Goal: Information Seeking & Learning: Find specific page/section

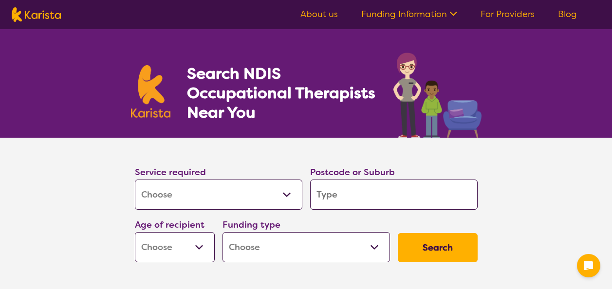
select select "[MEDICAL_DATA]"
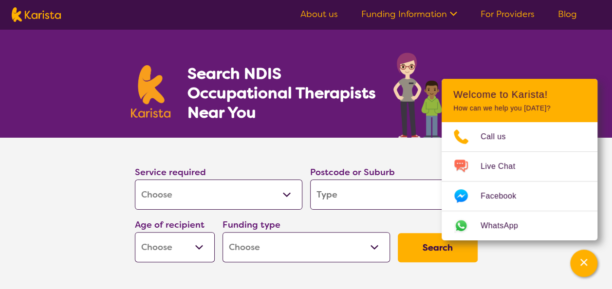
click at [346, 195] on input "search" at bounding box center [393, 195] width 167 height 30
type input "5"
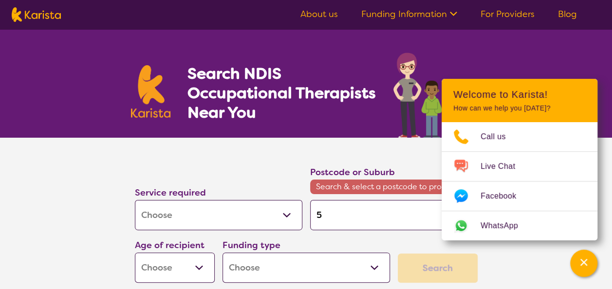
type input "53"
type input "533"
type input "5333"
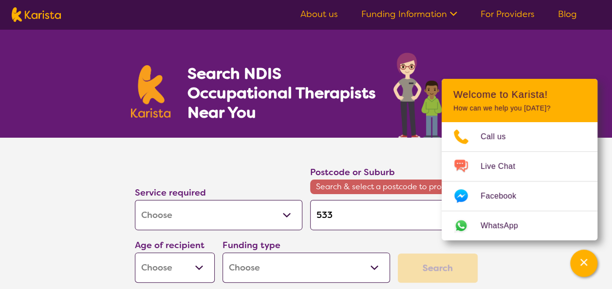
type input "5333"
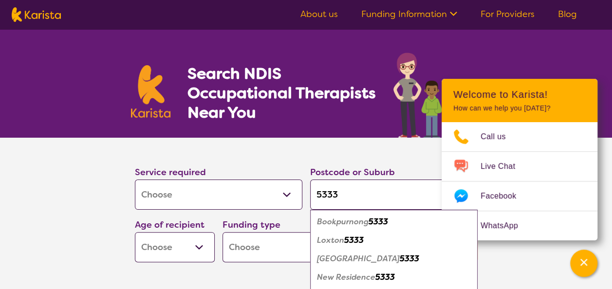
type input "5333"
click at [341, 241] on em "Loxton" at bounding box center [330, 240] width 27 height 10
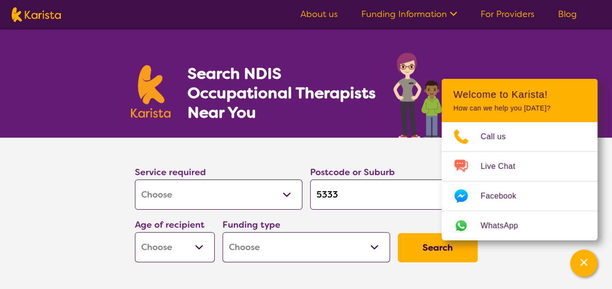
click at [210, 194] on select "Allied Health Assistant Assessment ([MEDICAL_DATA] or [MEDICAL_DATA]) Behaviour…" at bounding box center [218, 195] width 167 height 30
click at [232, 190] on select "Allied Health Assistant Assessment ([MEDICAL_DATA] or [MEDICAL_DATA]) Behaviour…" at bounding box center [218, 195] width 167 height 30
select select "Supported accommodation"
click at [135, 180] on select "Allied Health Assistant Assessment ([MEDICAL_DATA] or [MEDICAL_DATA]) Behaviour…" at bounding box center [218, 195] width 167 height 30
select select "Supported accommodation"
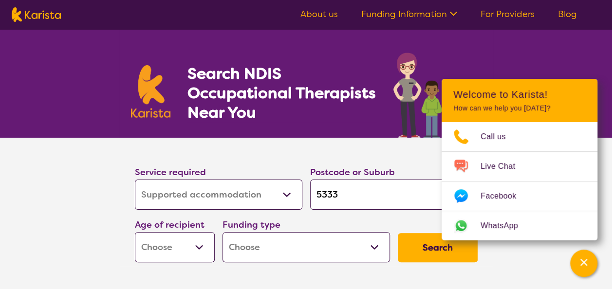
click at [185, 254] on select "Early Childhood - 0 to 9 Child - 10 to 11 Adolescent - 12 to 17 Adult - 18 to 6…" at bounding box center [175, 247] width 80 height 30
select select "AD"
click at [135, 232] on select "Early Childhood - 0 to 9 Child - 10 to 11 Adolescent - 12 to 17 Adult - 18 to 6…" at bounding box center [175, 247] width 80 height 30
select select "AD"
click at [277, 253] on select "Home Care Package (HCP) National Disability Insurance Scheme (NDIS) I don't know" at bounding box center [305, 247] width 167 height 30
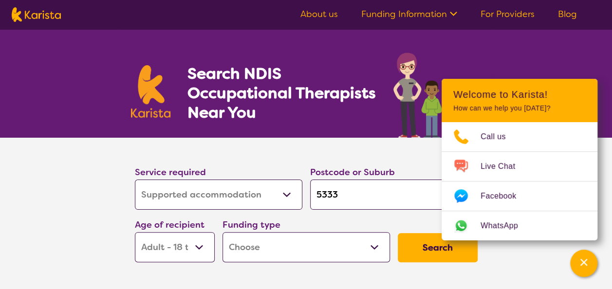
select select "NDIS"
click at [222, 232] on select "Home Care Package (HCP) National Disability Insurance Scheme (NDIS) I don't know" at bounding box center [305, 247] width 167 height 30
select select "NDIS"
click at [411, 249] on button "Search" at bounding box center [438, 247] width 80 height 29
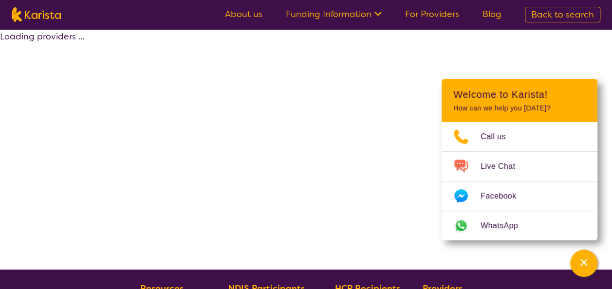
select select "NDIS"
select select "Supported accommodation"
select select "AD"
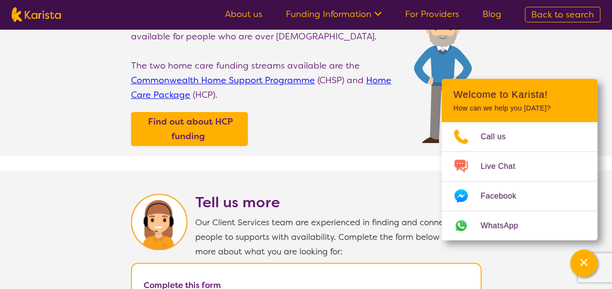
scroll to position [137, 0]
